Goal: Information Seeking & Learning: Learn about a topic

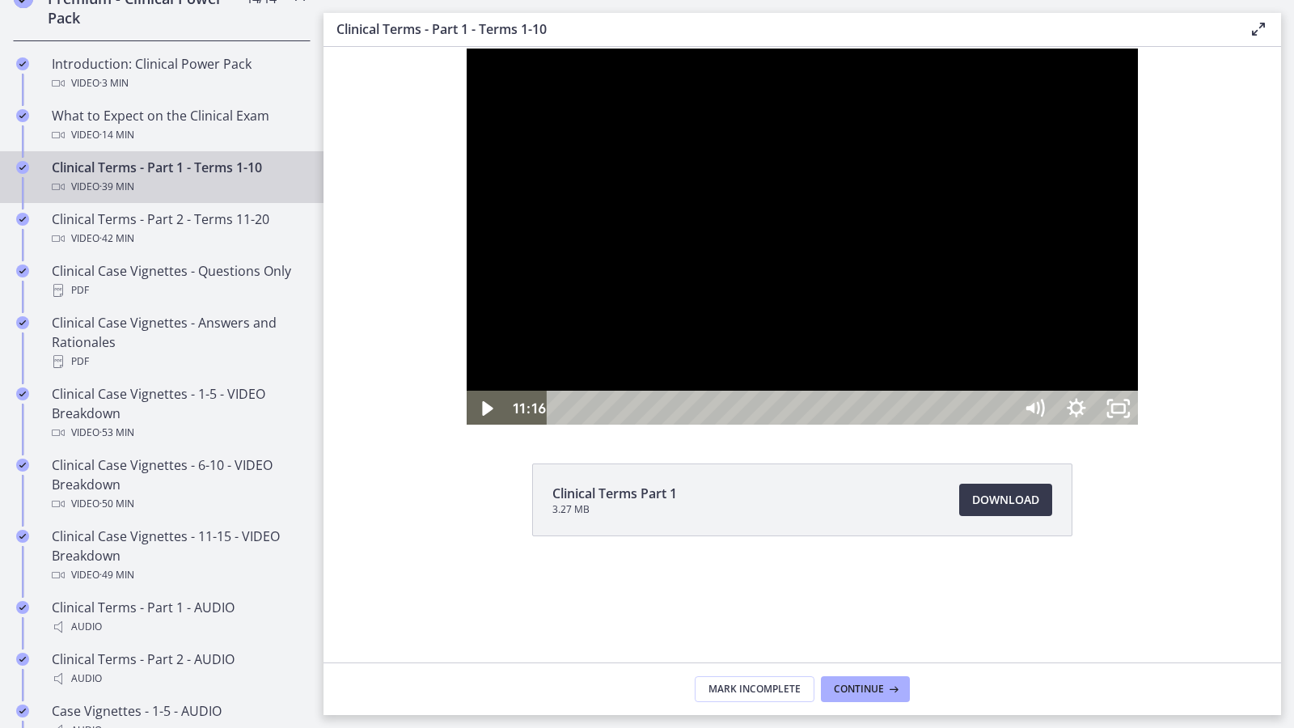
click at [602, 173] on div at bounding box center [802, 236] width 674 height 379
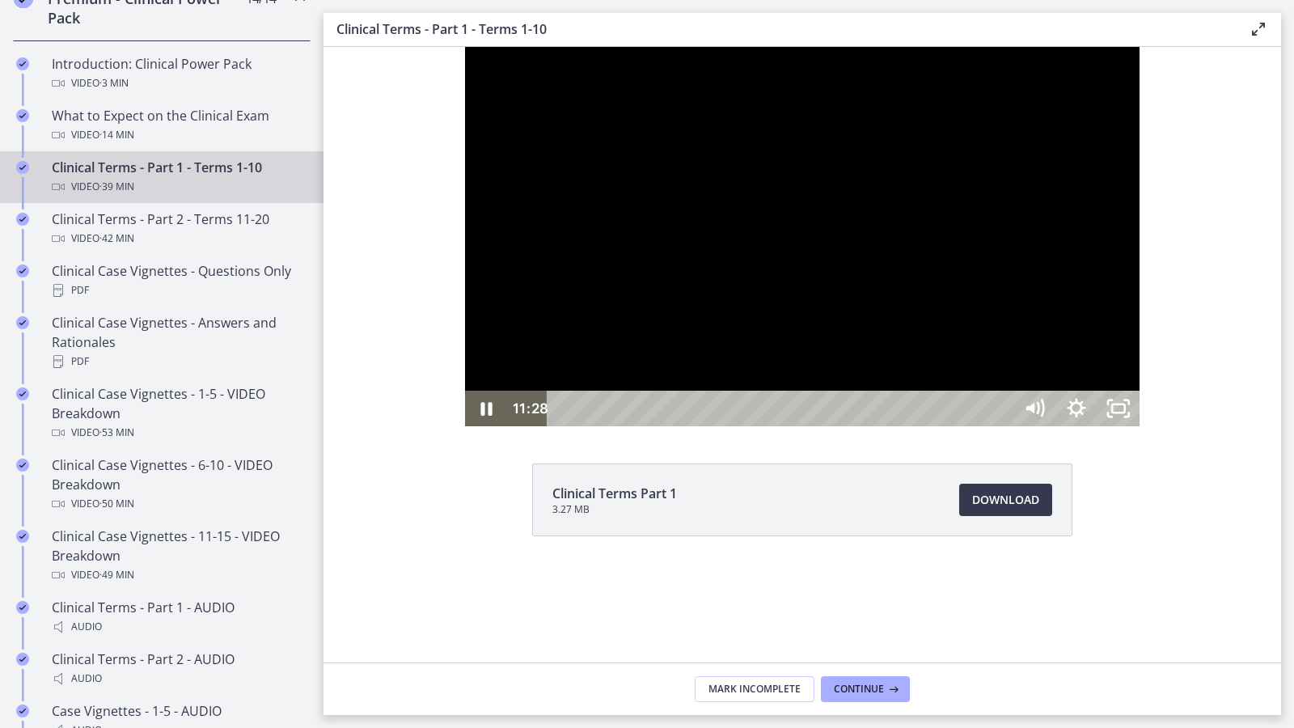
click at [738, 394] on div at bounding box center [802, 236] width 674 height 379
click at [465, 47] on button "Play Video: ccjl4v0pjrbhd9mqlfo0.mp4" at bounding box center [465, 47] width 1 height 1
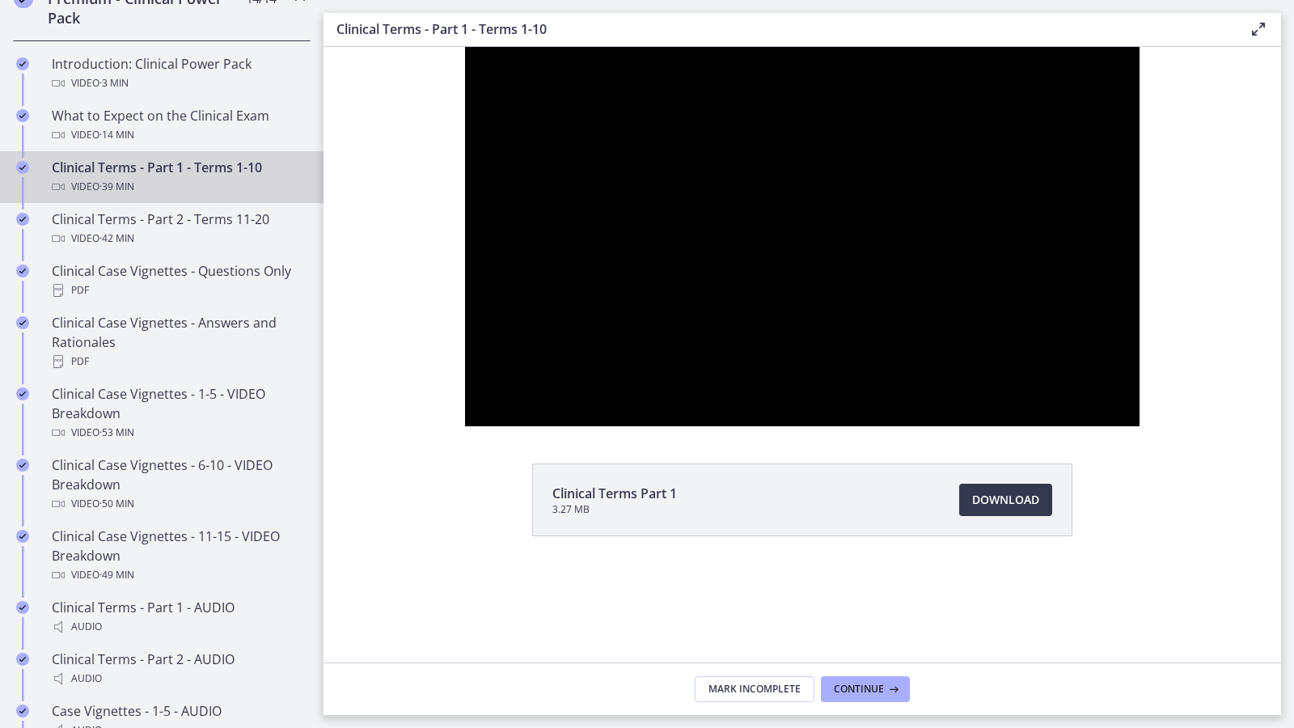
click at [465, 47] on button "Pause: ccjl4v0pjrbhd9mqlfo0.mp4" at bounding box center [465, 47] width 1 height 1
click at [465, 47] on button "Play Video: ccjl4v0pjrbhd9mqlfo0.mp4" at bounding box center [465, 47] width 1 height 1
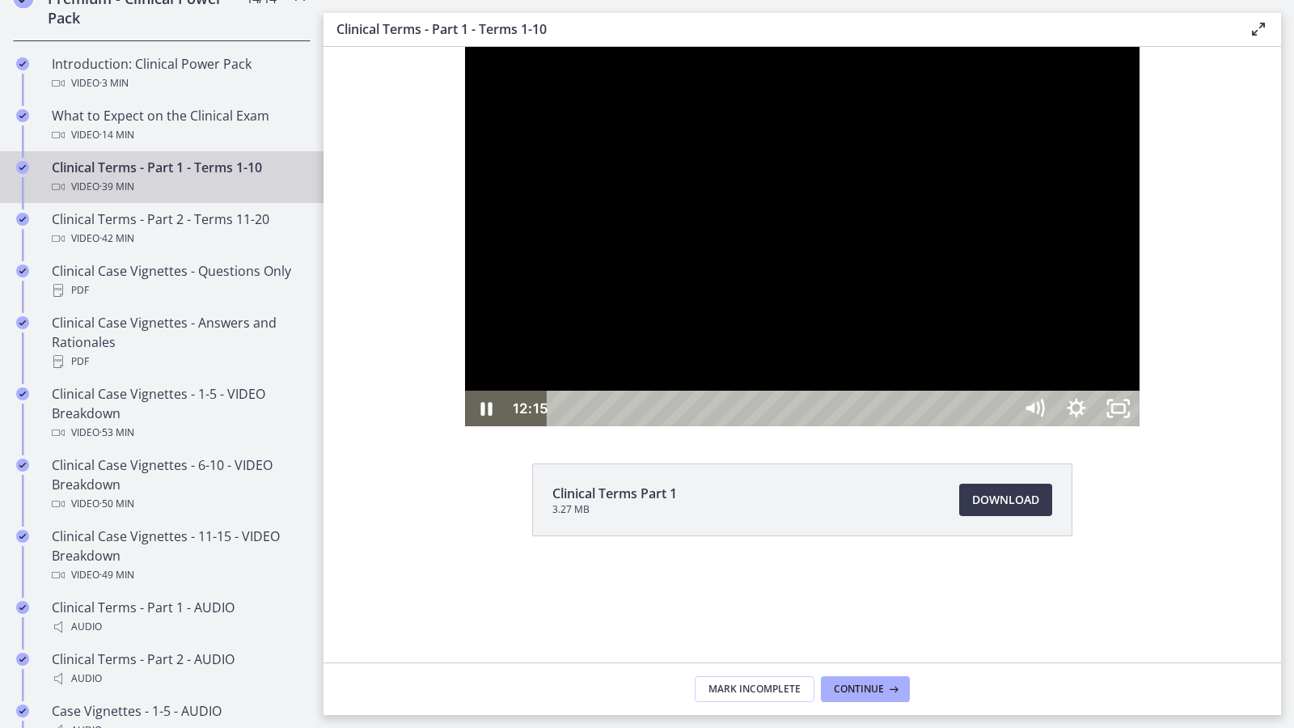
click at [465, 47] on button "Pause: ccjl4v0pjrbhd9mqlfo0.mp4" at bounding box center [465, 47] width 1 height 1
click at [801, 426] on div at bounding box center [802, 236] width 674 height 379
click at [770, 415] on div at bounding box center [802, 236] width 674 height 379
